Goal: Task Accomplishment & Management: Use online tool/utility

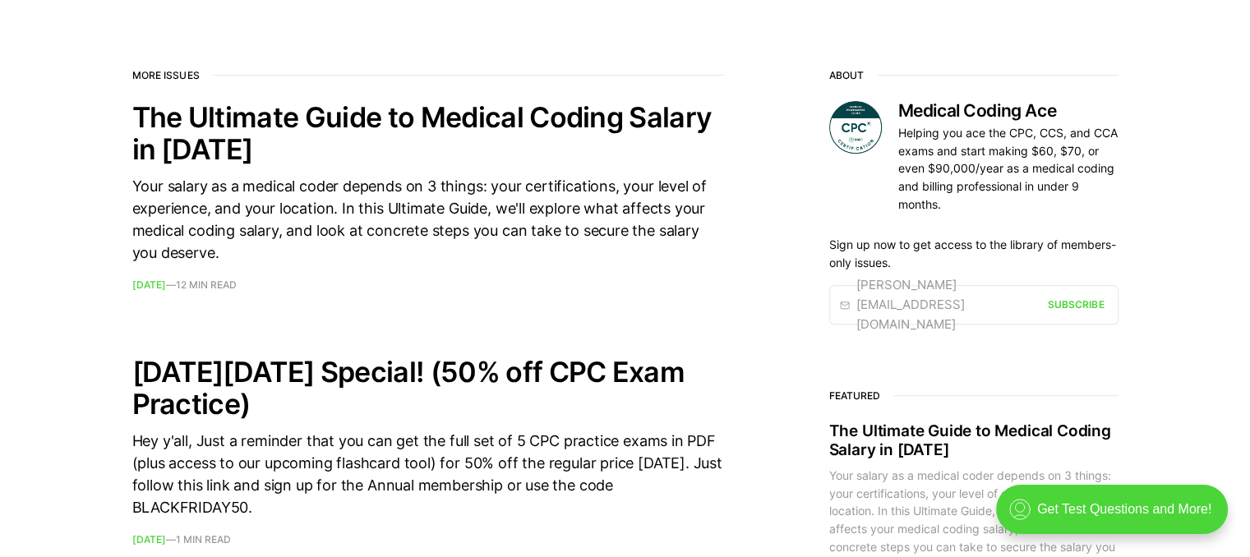
scroll to position [49, 0]
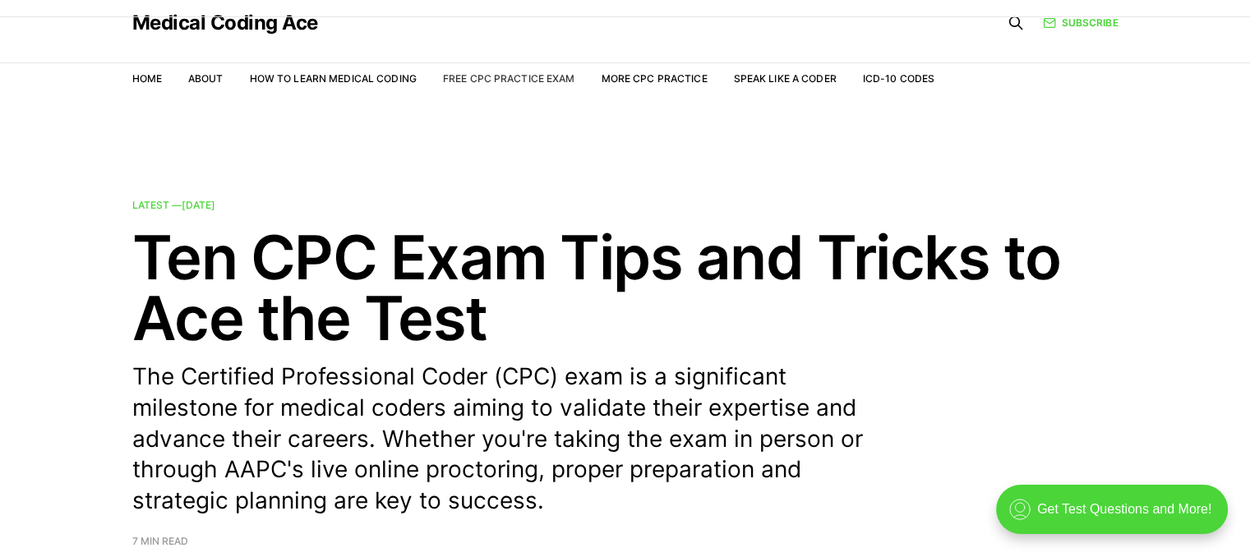
click at [526, 77] on link "Free CPC Practice Exam" at bounding box center [509, 78] width 132 height 12
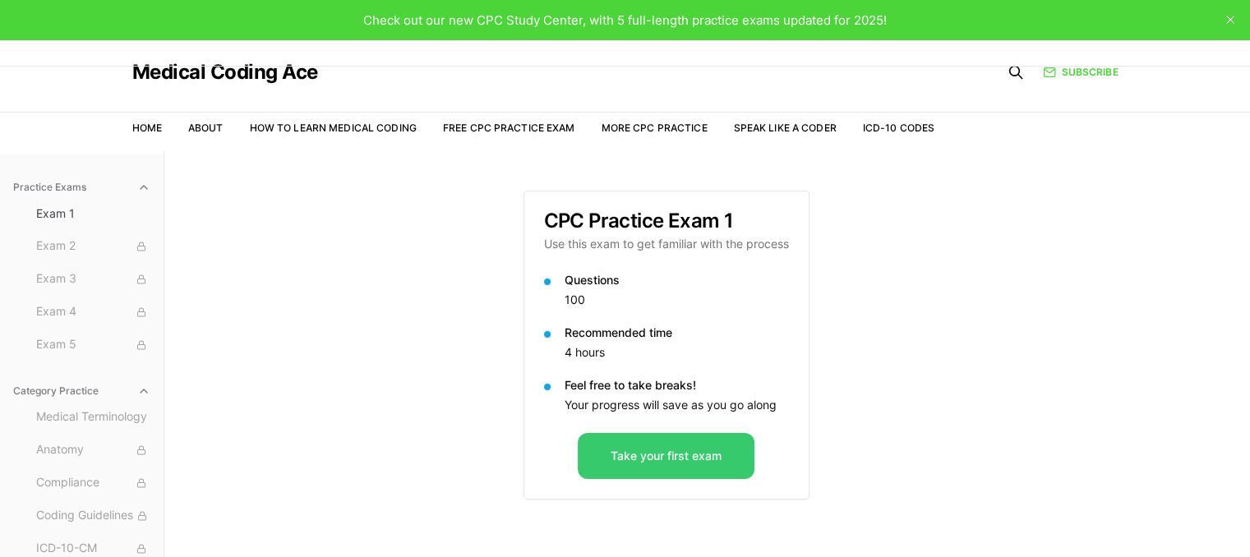
click at [694, 456] on button "Take your first exam" at bounding box center [666, 456] width 177 height 46
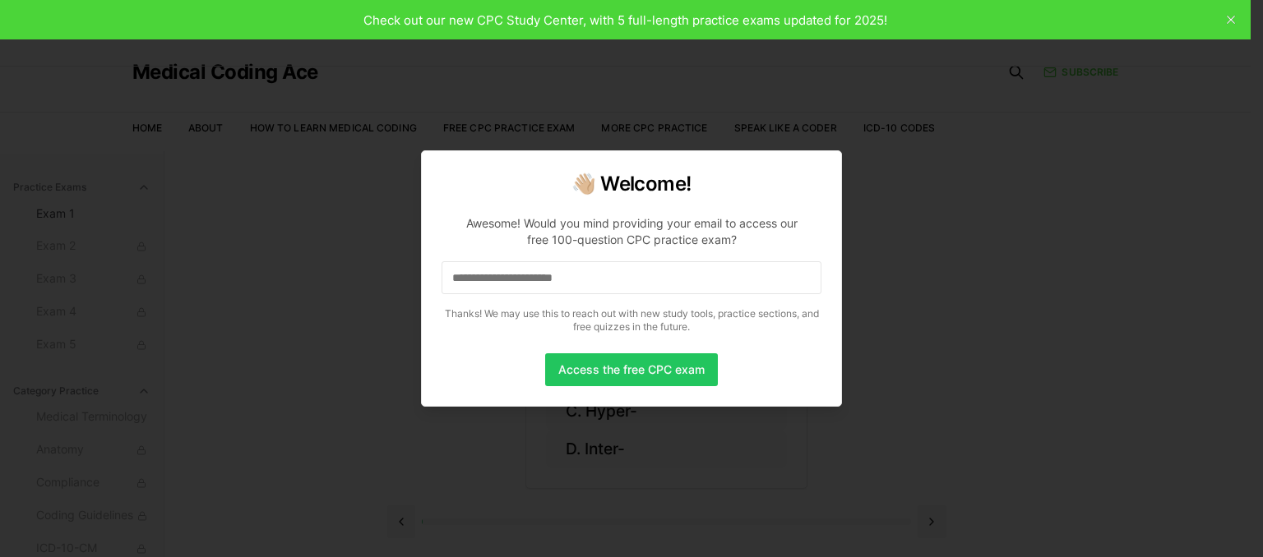
click at [695, 441] on div at bounding box center [631, 278] width 1263 height 557
